Goal: Task Accomplishment & Management: Manage account settings

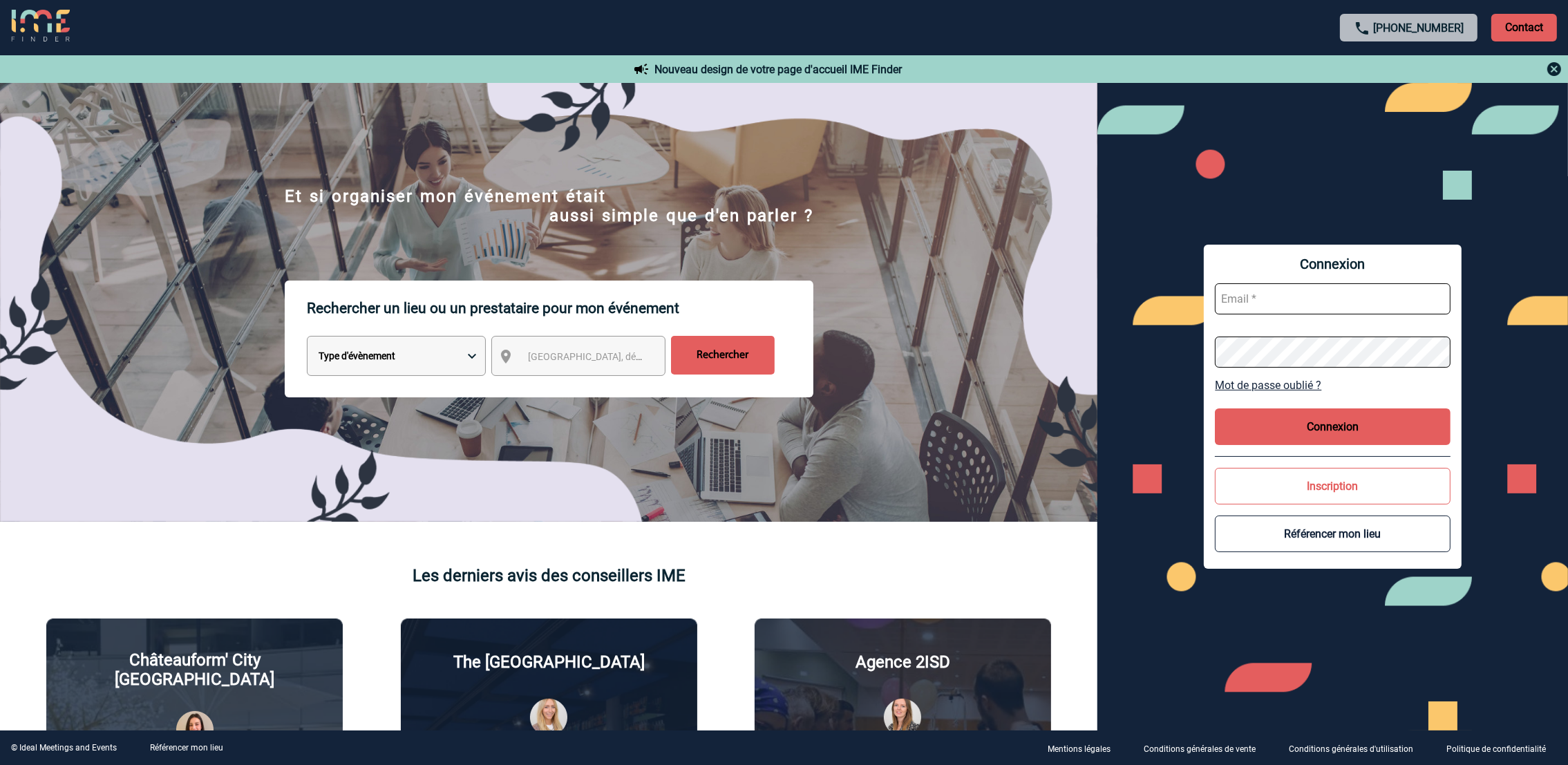
type input "[EMAIL_ADDRESS][DOMAIN_NAME]"
click at [1254, 427] on button "Connexion" at bounding box center [1332, 426] width 235 height 37
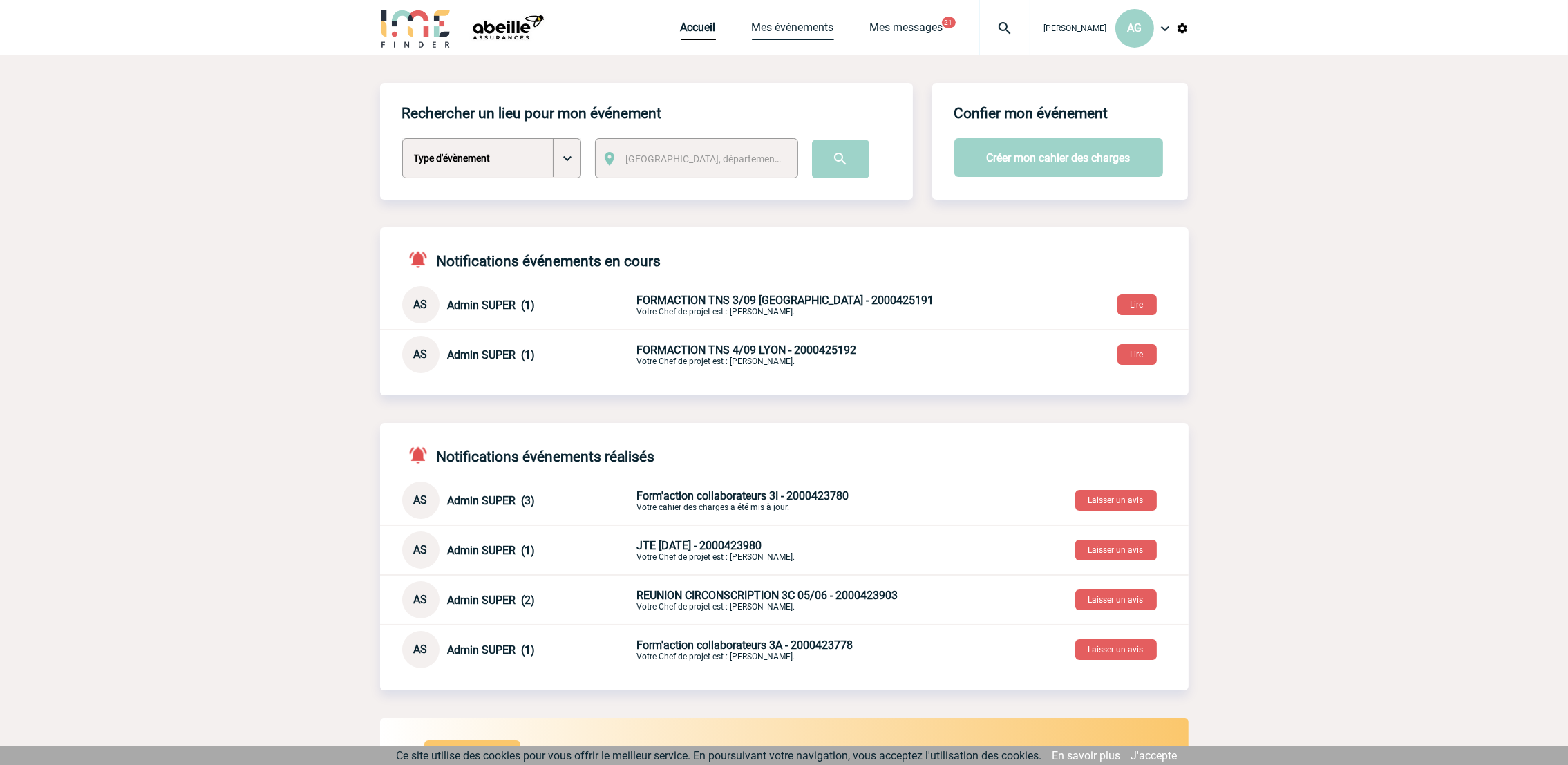
click at [781, 30] on link "Mes événements" at bounding box center [793, 30] width 83 height 20
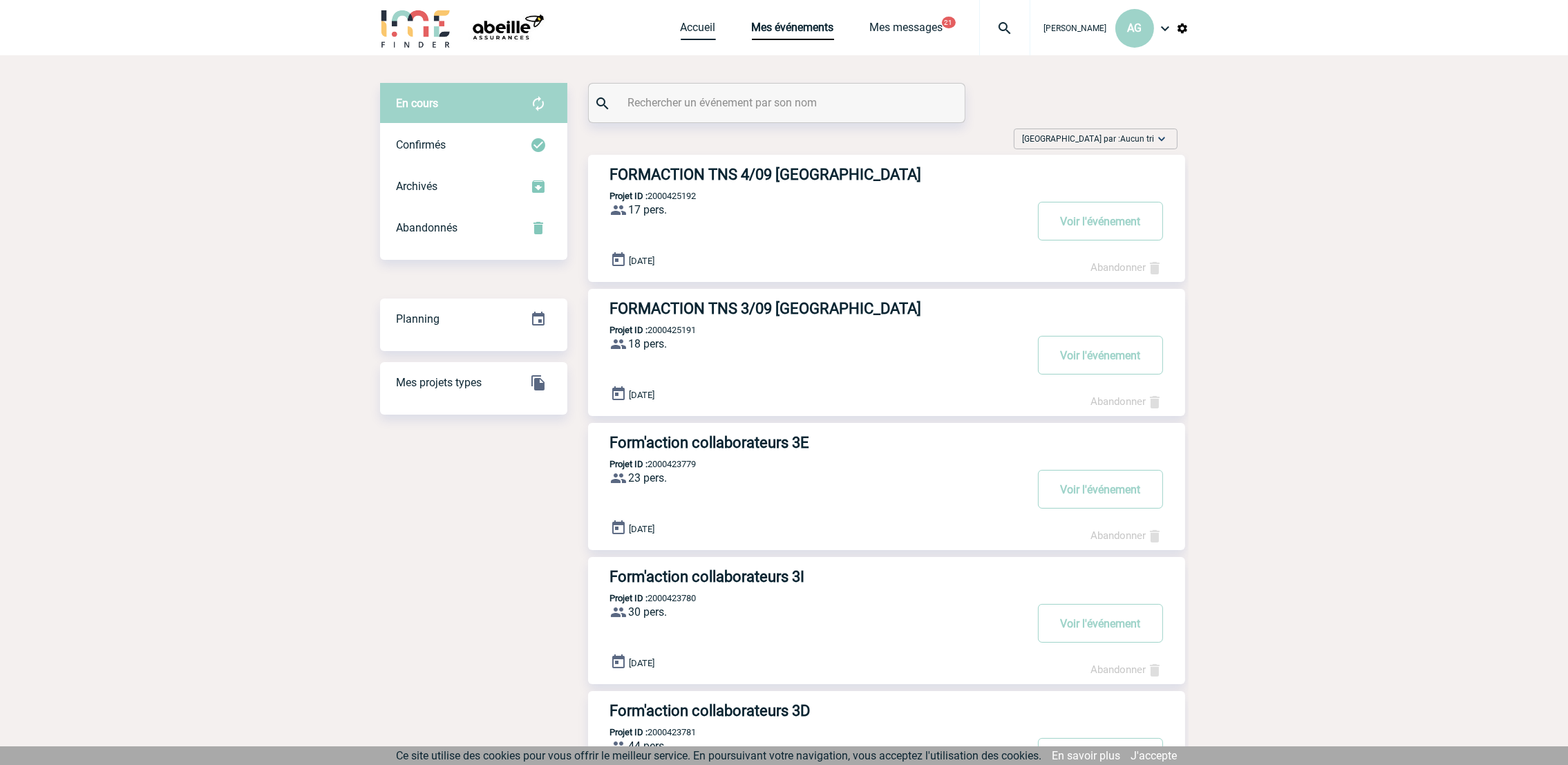
click at [716, 36] on link "Accueil" at bounding box center [698, 30] width 35 height 20
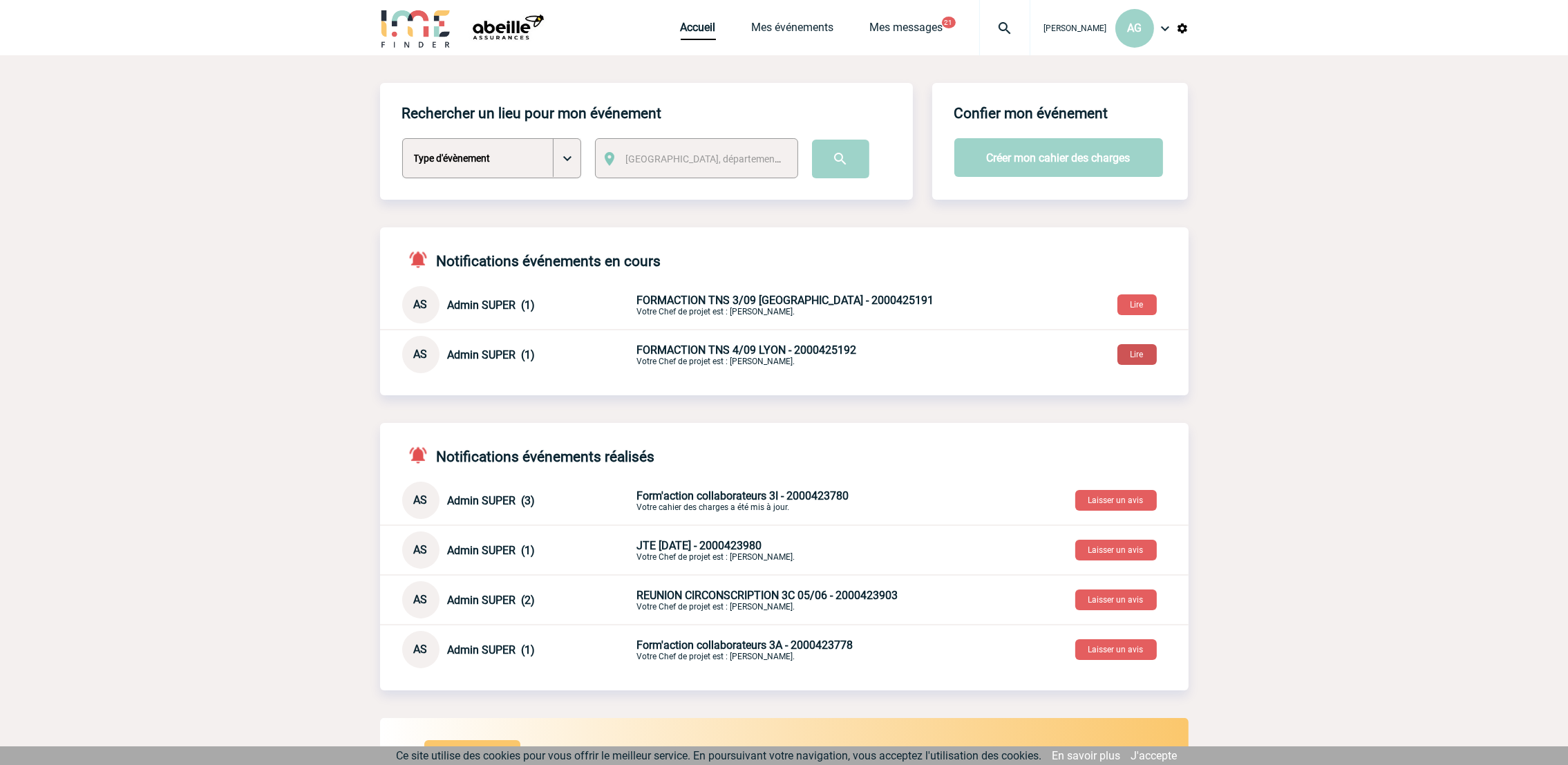
click at [1143, 352] on button "Lire" at bounding box center [1137, 354] width 40 height 21
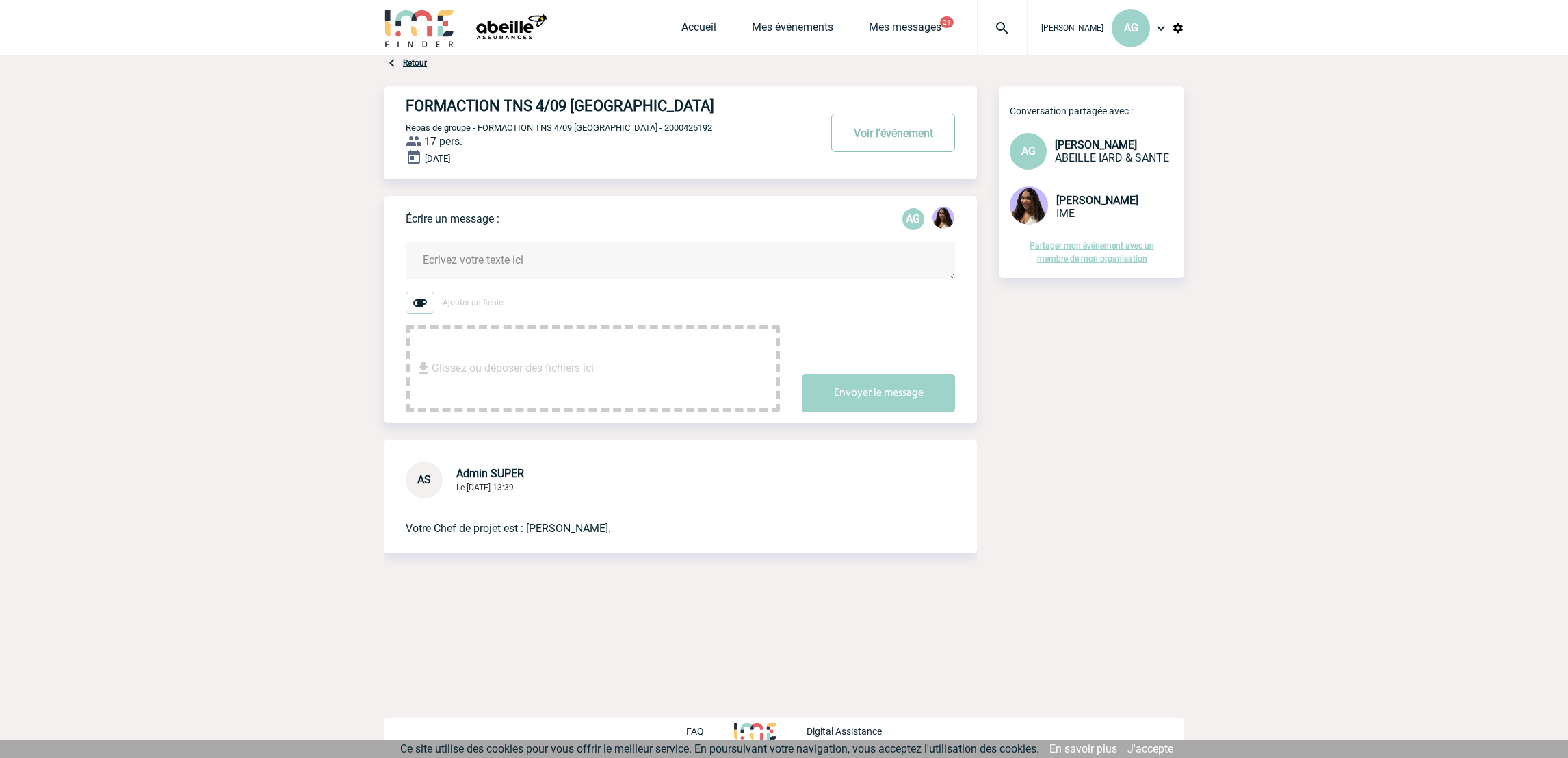
click at [881, 136] on button "Voir l'événement" at bounding box center [893, 132] width 123 height 38
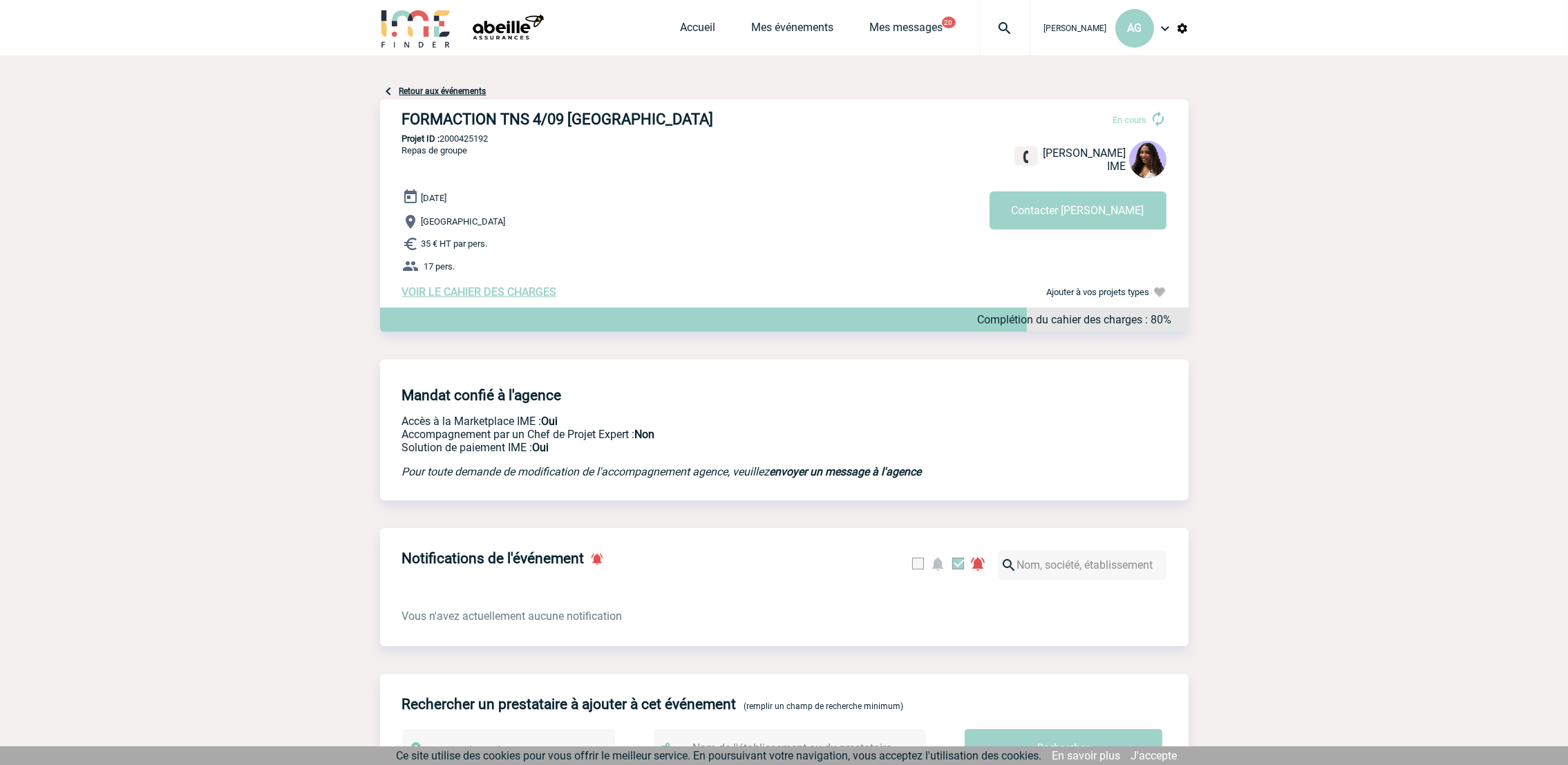
click at [533, 291] on span "VOIR LE CAHIER DES CHARGES" at bounding box center [480, 291] width 155 height 13
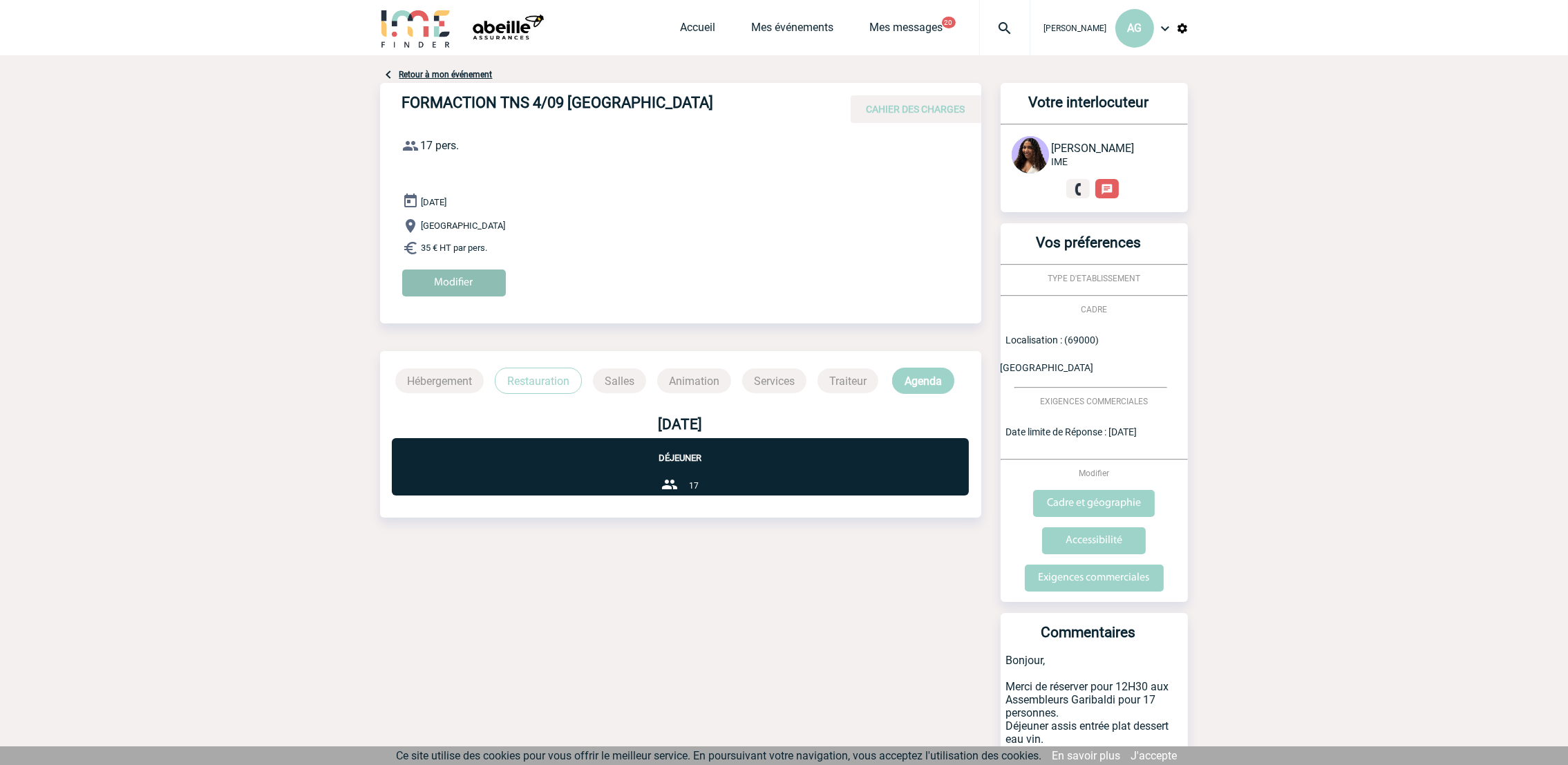
click at [449, 277] on input "Modifier" at bounding box center [454, 282] width 104 height 27
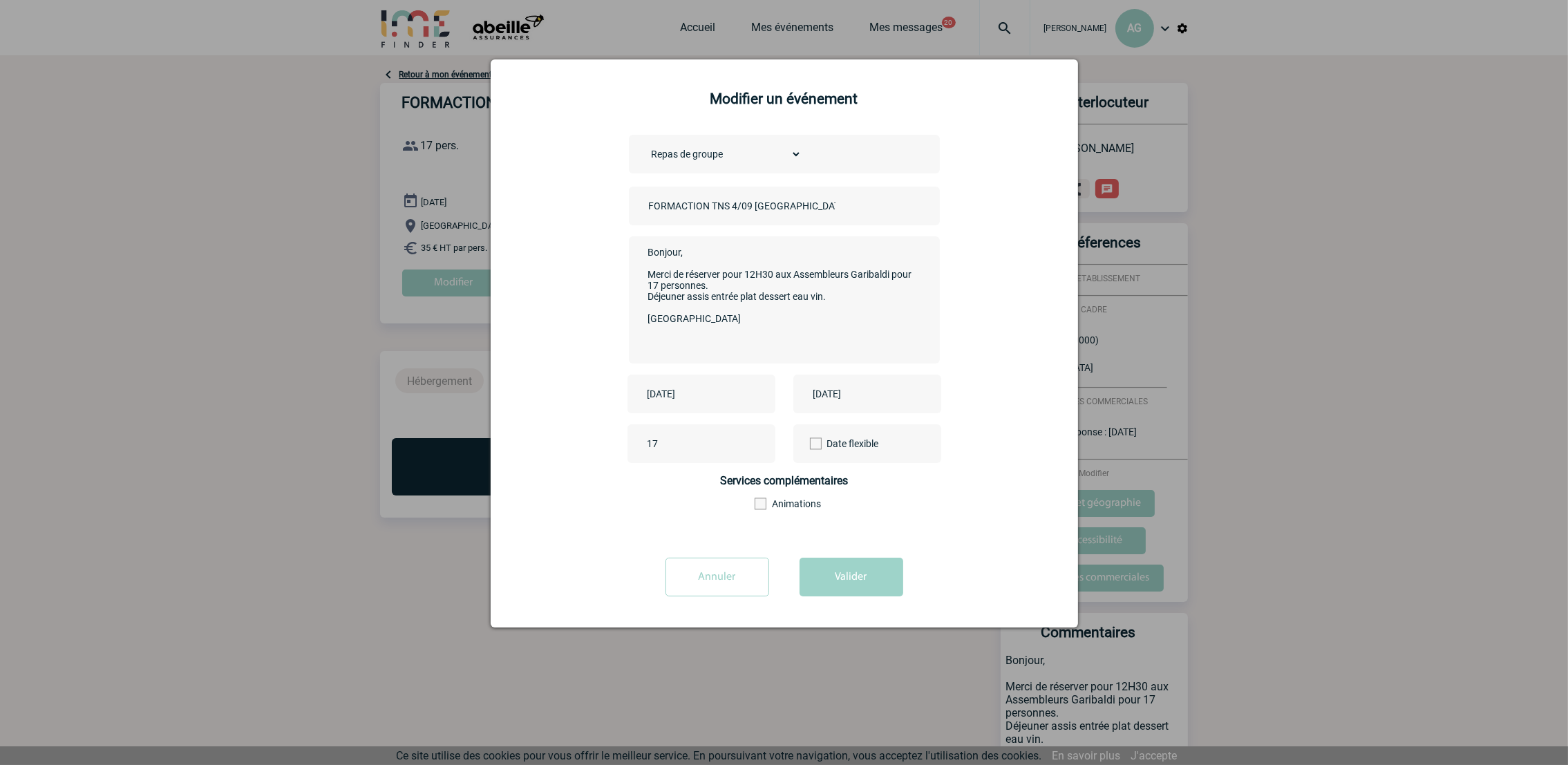
click at [775, 278] on textarea "Bonjour, Merci de réserver pour 12H30 aux Assembleurs Garibaldi pour 17 personn…" at bounding box center [780, 298] width 273 height 111
type textarea "Bonjour, Merci de réserver pour 12H15 aux Assembleurs Garibaldi pour 17 personn…"
click at [865, 566] on button "Valider" at bounding box center [851, 577] width 104 height 39
